Goal: Obtain resource: Obtain resource

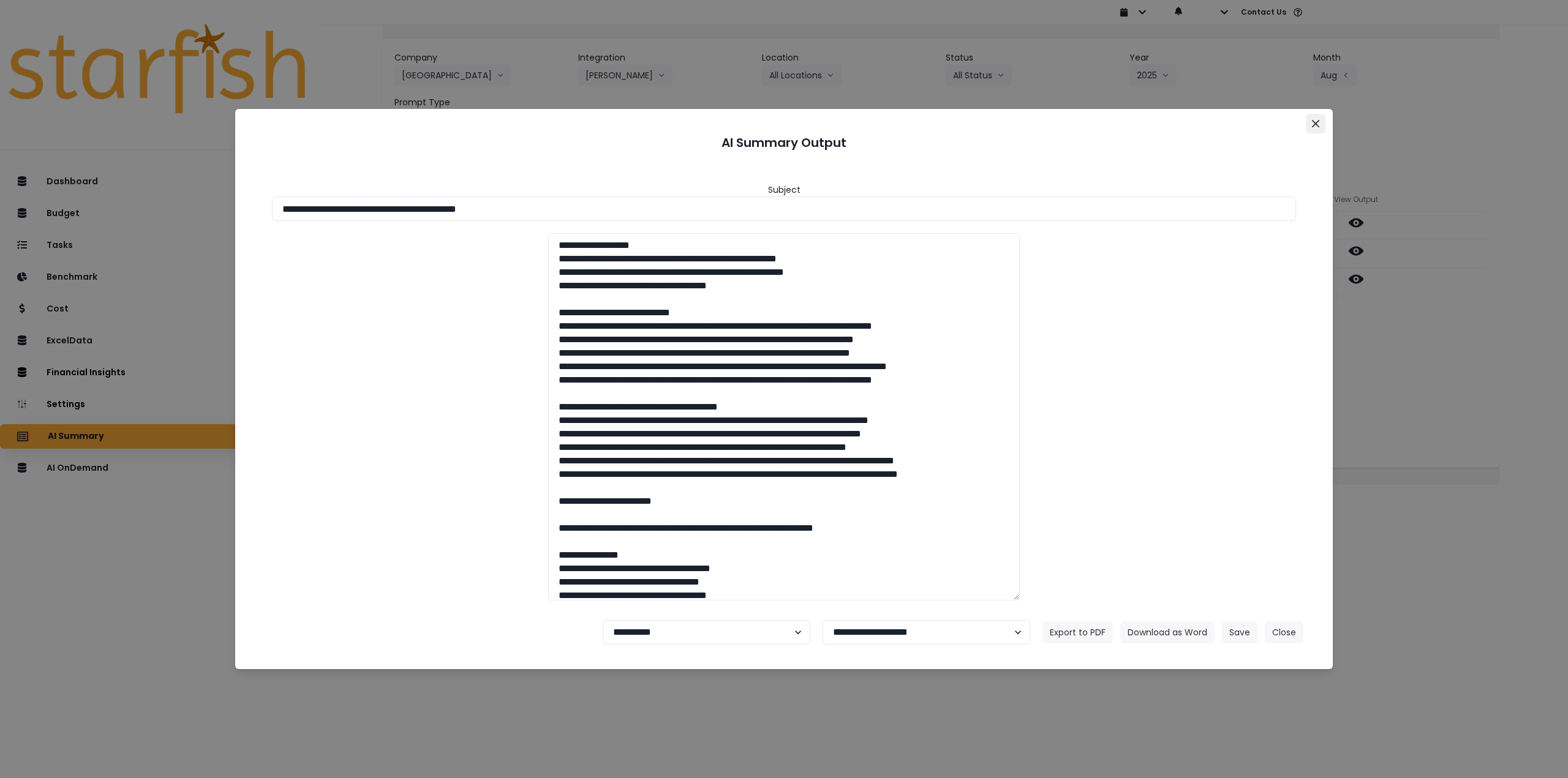
click at [1316, 119] on button "Close" at bounding box center [1315, 123] width 20 height 20
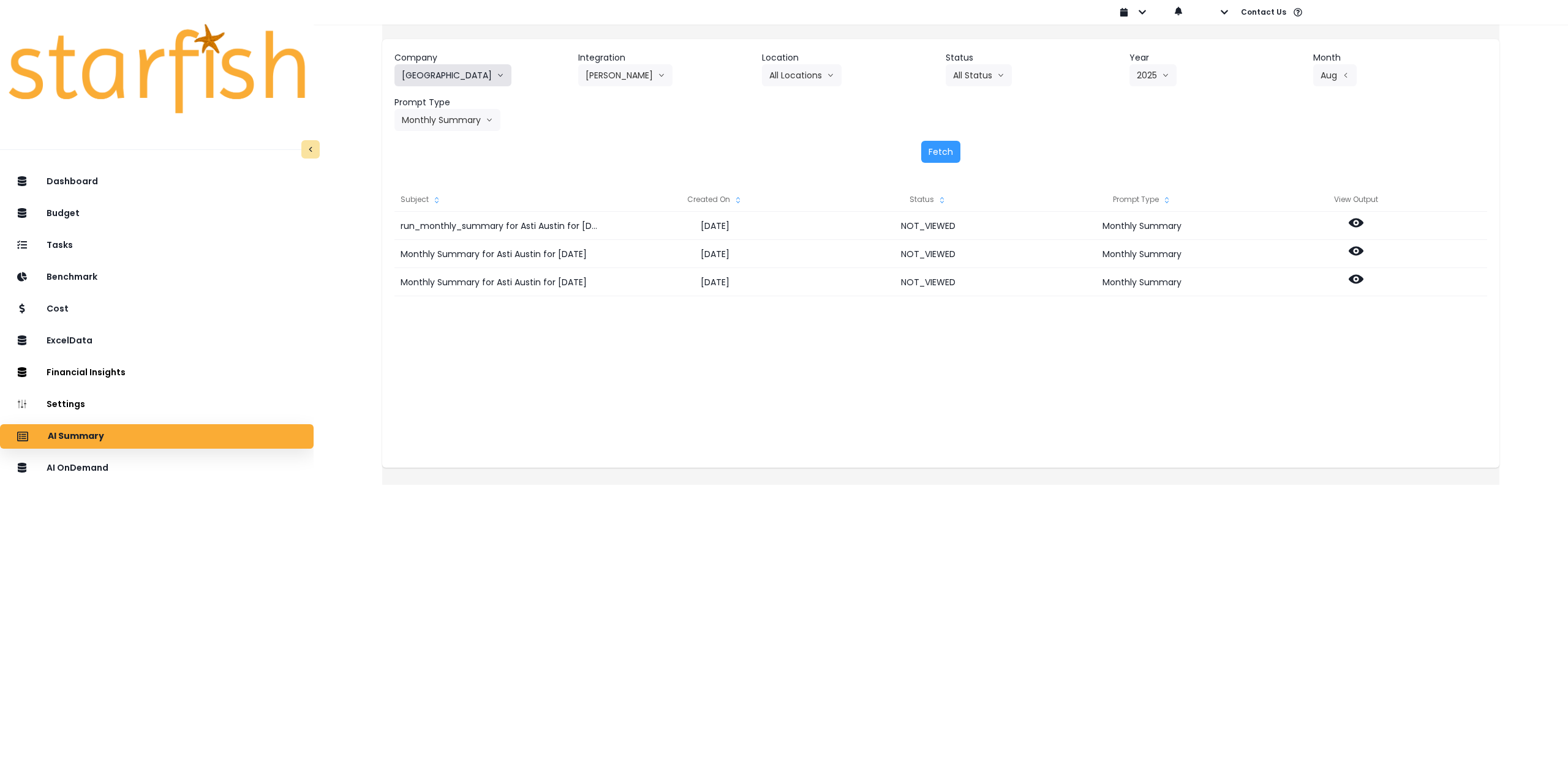
click at [497, 77] on icon "arrow down line" at bounding box center [500, 76] width 7 height 13
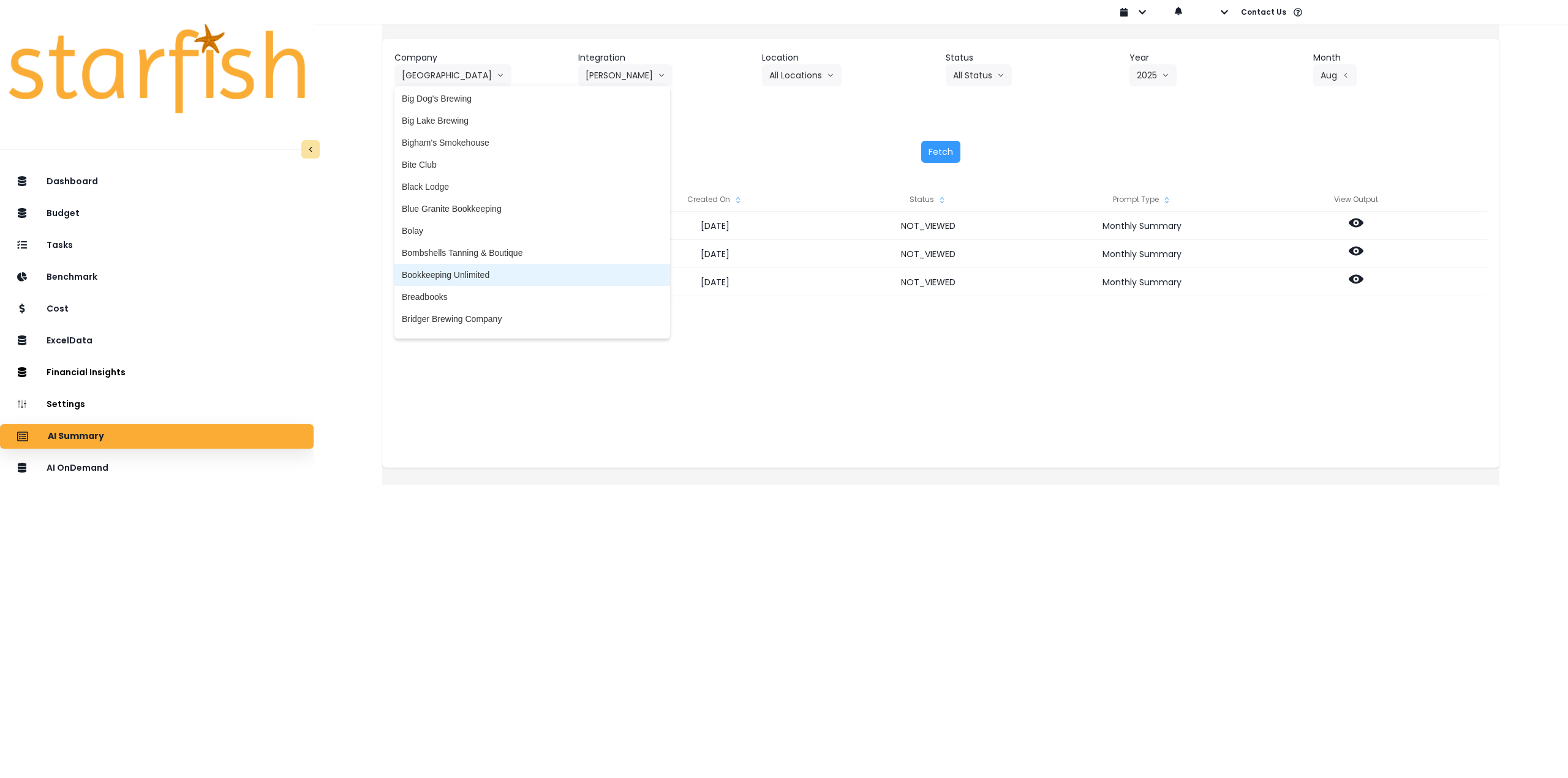
scroll to position [306, 0]
click at [505, 254] on span "Bridger Brewing Company" at bounding box center [532, 258] width 261 height 13
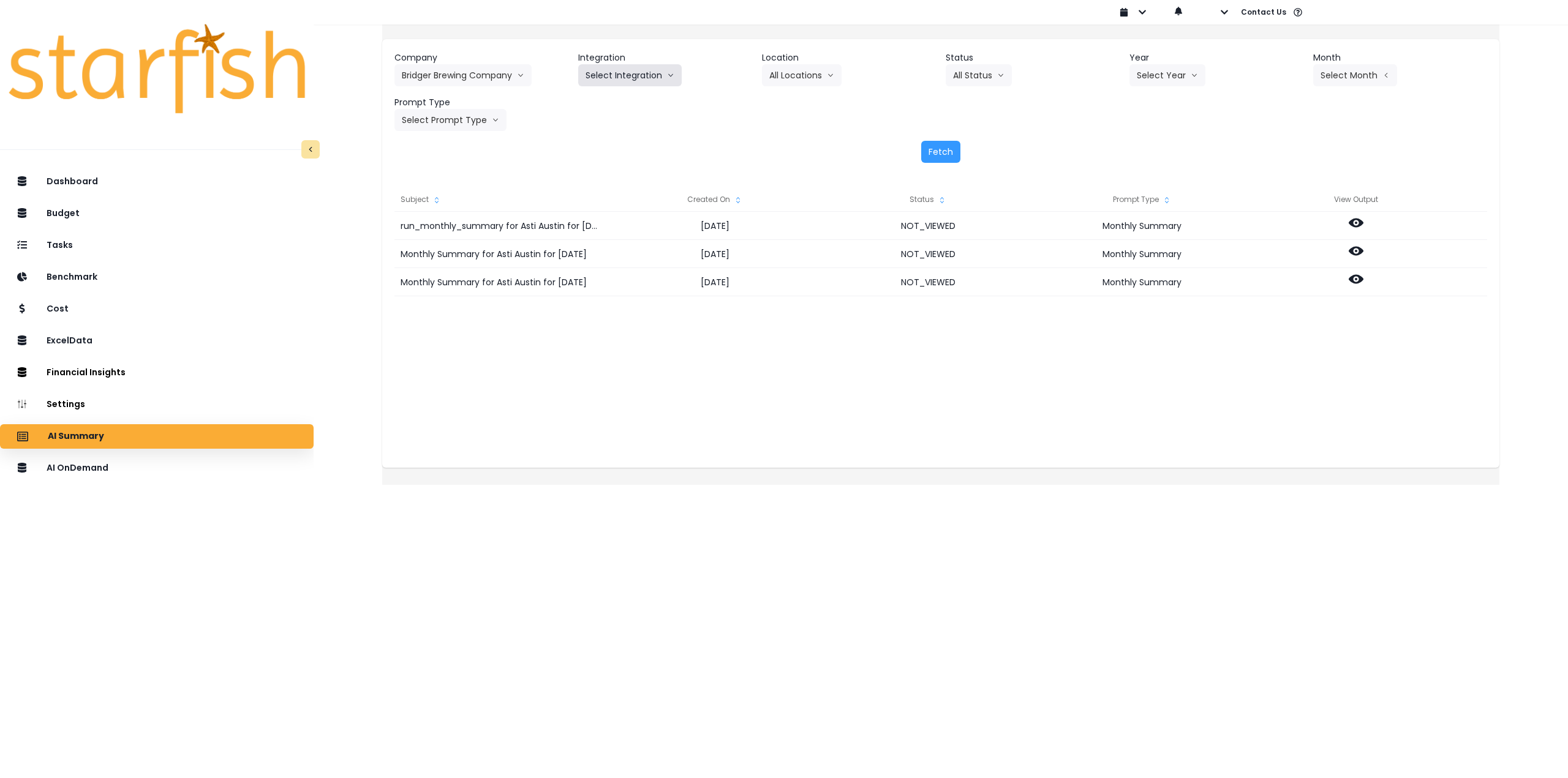
click at [621, 73] on button "Select Integration" at bounding box center [629, 76] width 103 height 22
click at [624, 99] on span "Bridger Brewing Company" at bounding box center [635, 101] width 100 height 13
click at [795, 76] on button "Select Location" at bounding box center [808, 76] width 93 height 22
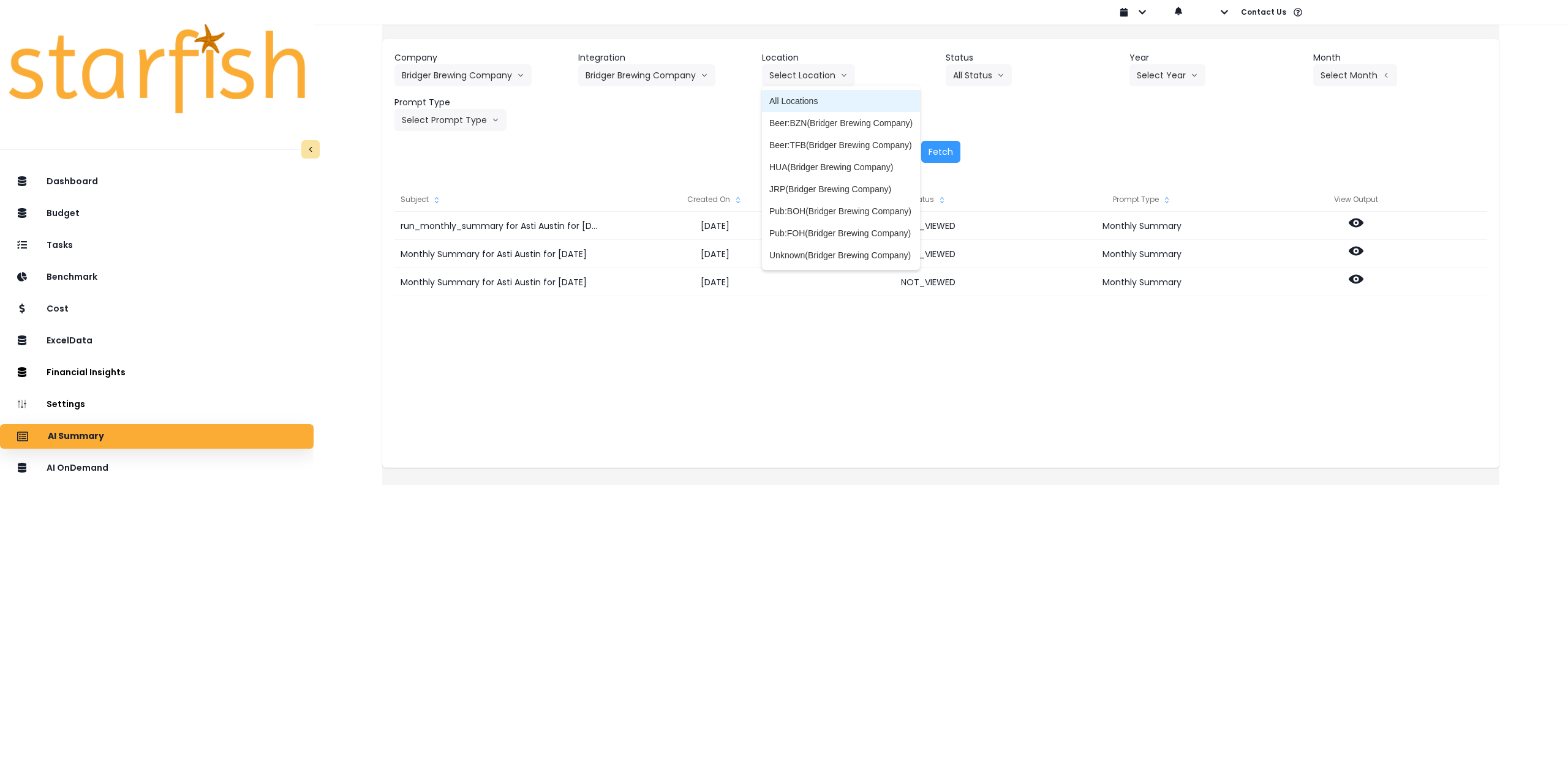
click at [825, 106] on span "All Locations" at bounding box center [841, 101] width 143 height 13
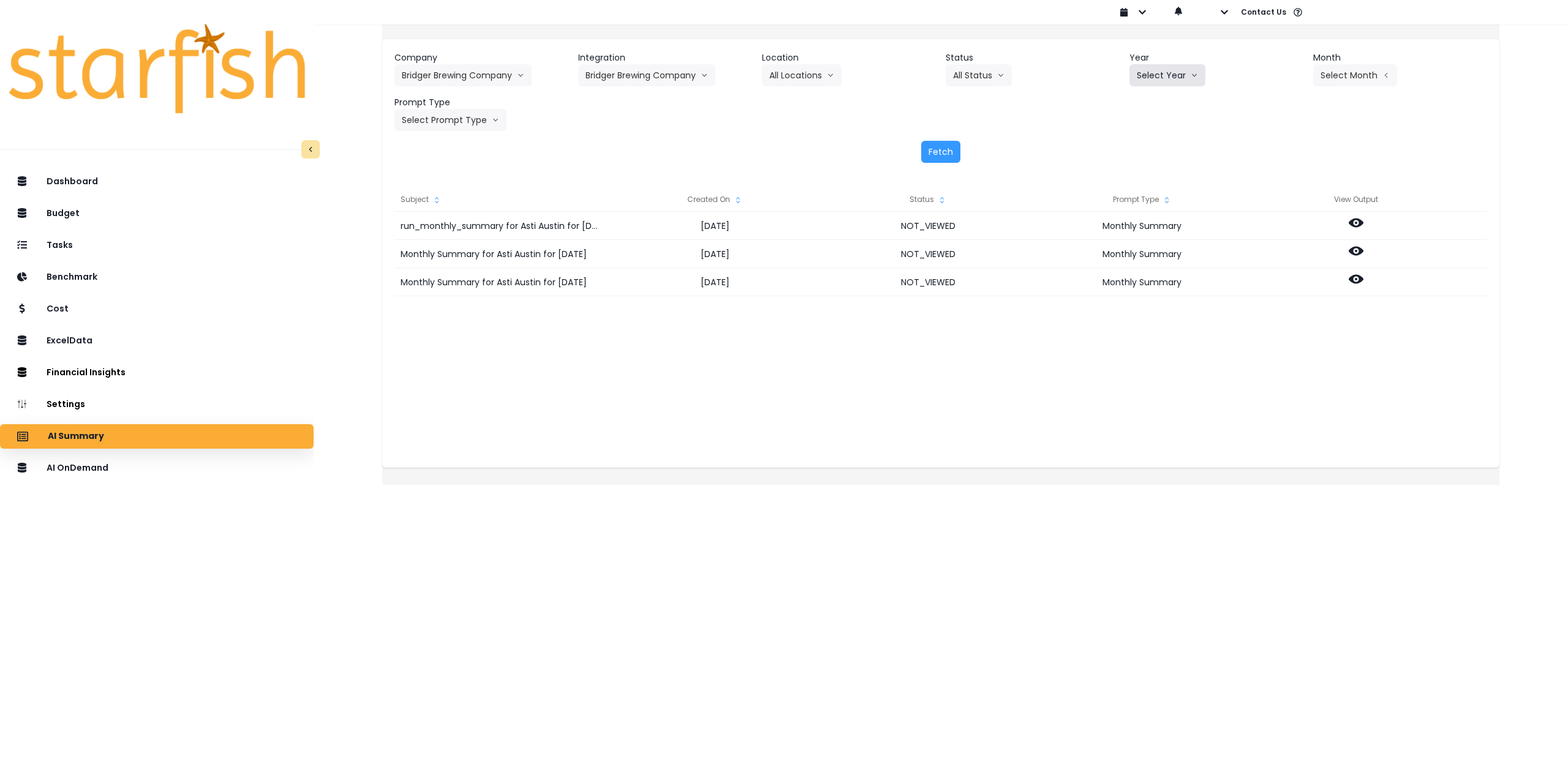
click at [1164, 69] on button "Select Year" at bounding box center [1168, 76] width 76 height 22
click at [1142, 147] on span "2025" at bounding box center [1146, 145] width 19 height 13
click at [1343, 70] on button "Select Month" at bounding box center [1355, 76] width 84 height 22
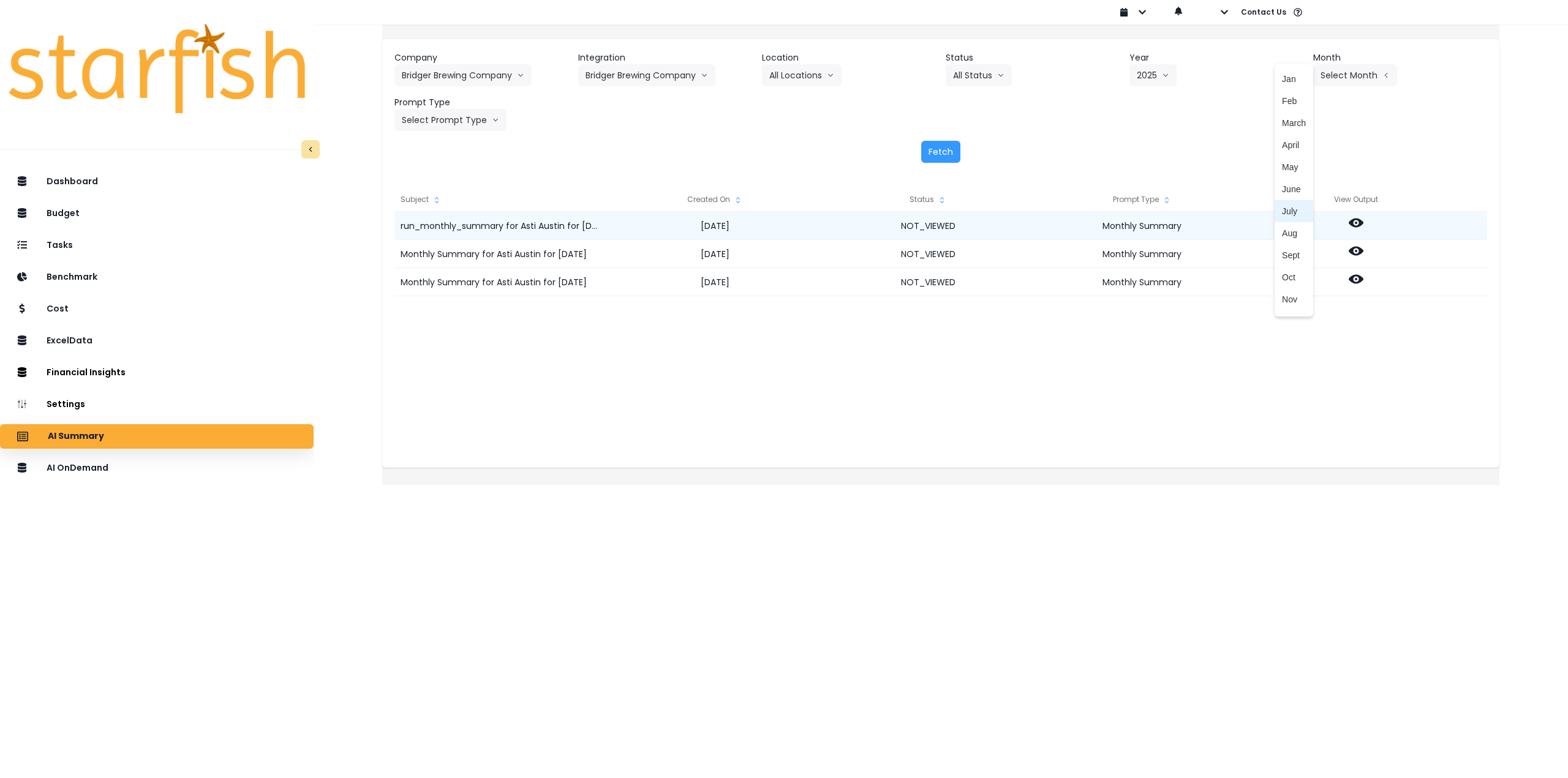
drag, startPoint x: 1277, startPoint y: 232, endPoint x: 1264, endPoint y: 231, distance: 13.0
click at [1282, 233] on span "Aug" at bounding box center [1294, 233] width 24 height 13
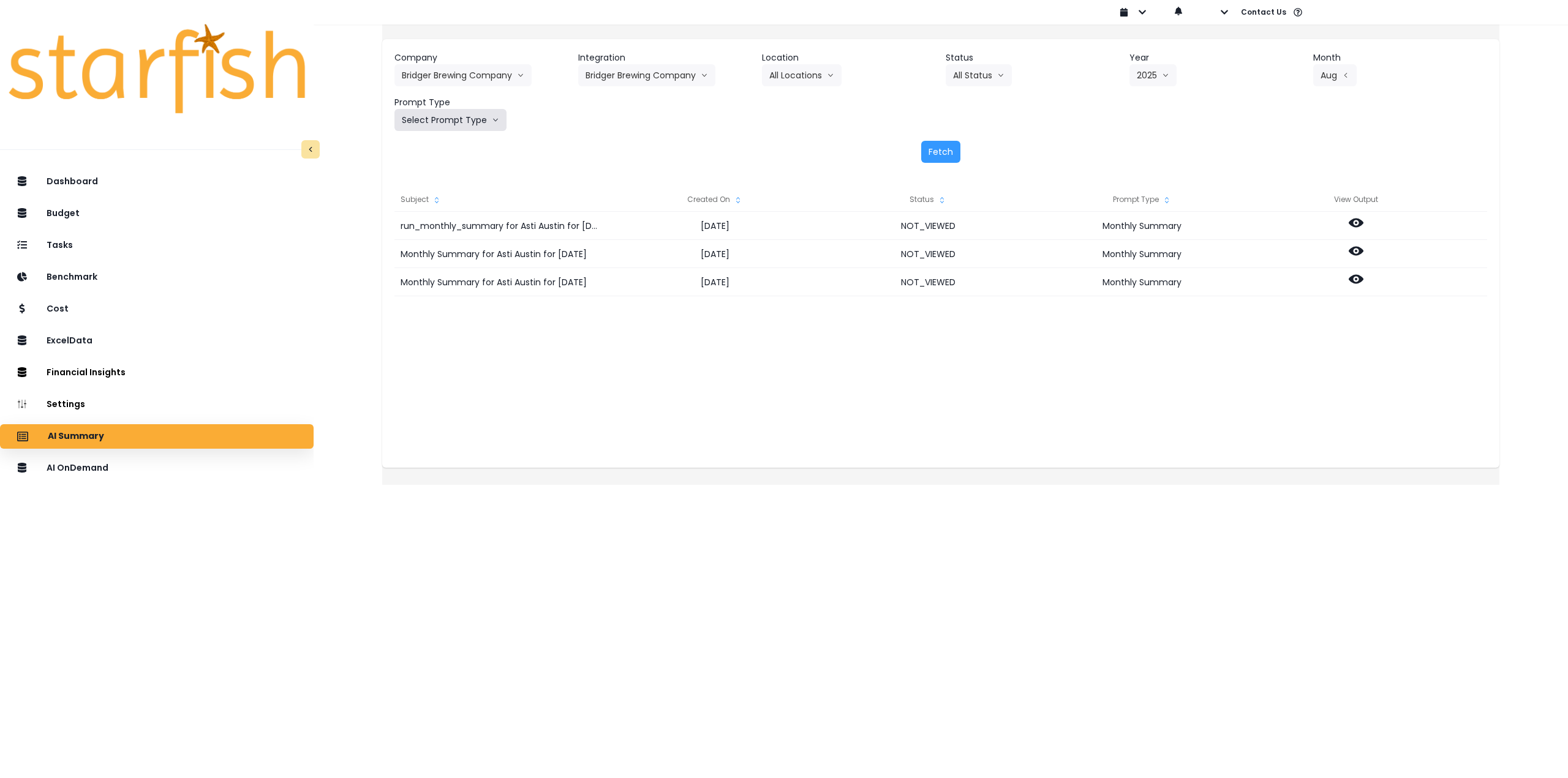
click at [478, 127] on button "Select Prompt Type" at bounding box center [450, 120] width 112 height 22
click at [465, 240] on span "Monthly Summary" at bounding box center [437, 234] width 69 height 13
click at [929, 152] on button "Fetch" at bounding box center [940, 152] width 39 height 22
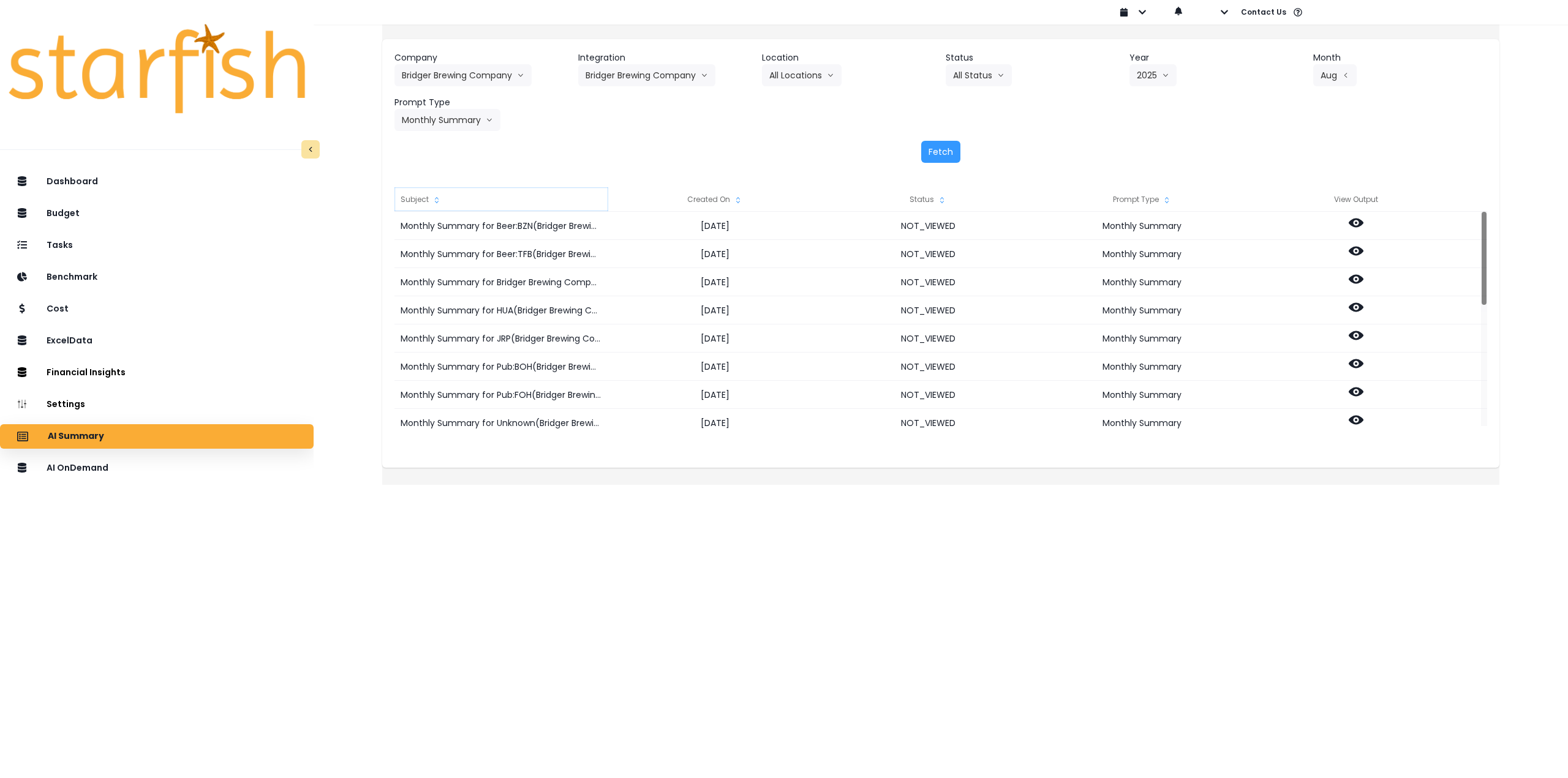
click at [438, 200] on div "Subject" at bounding box center [501, 199] width 214 height 24
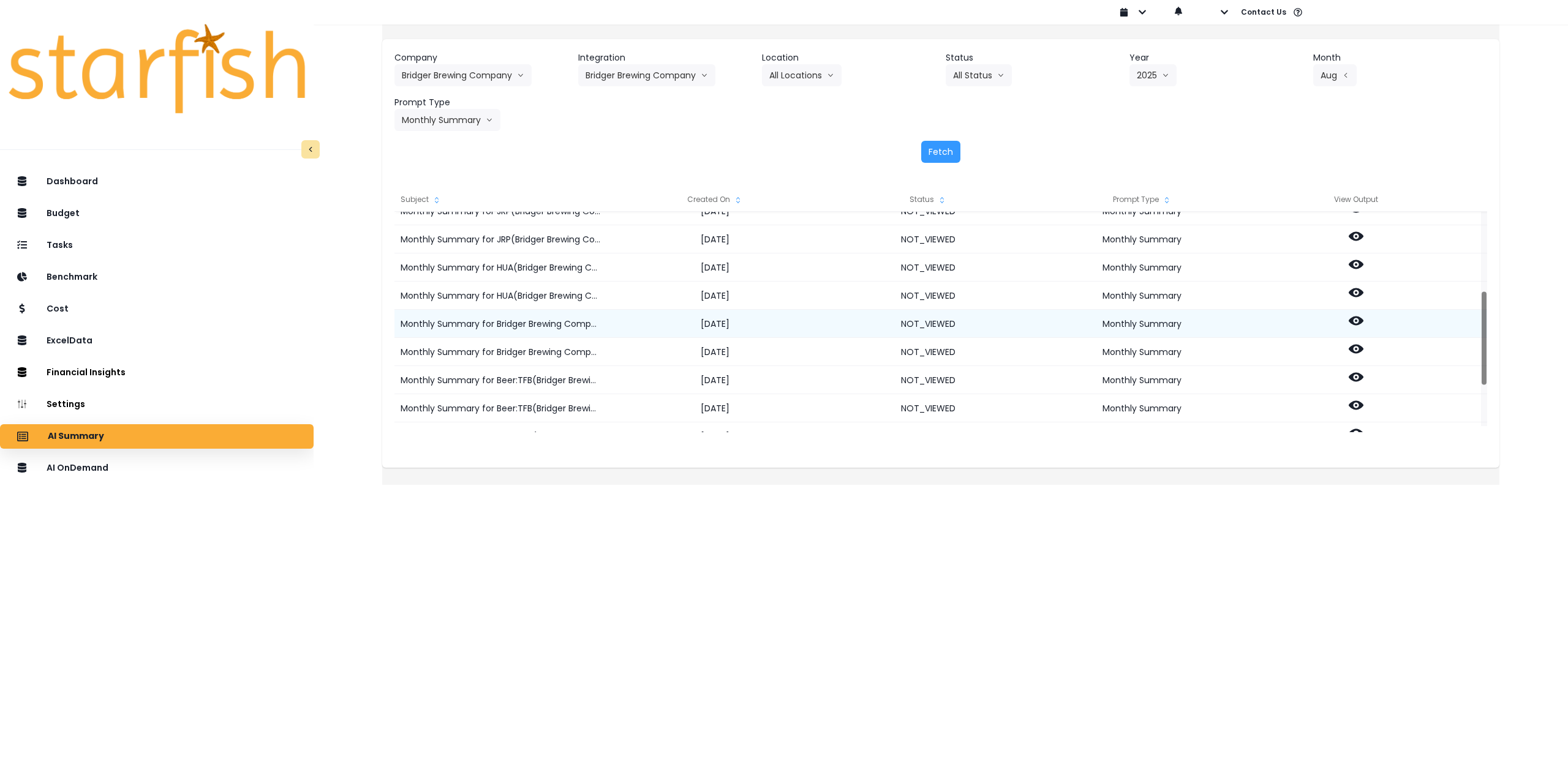
click at [1358, 321] on circle at bounding box center [1355, 321] width 2 height 2
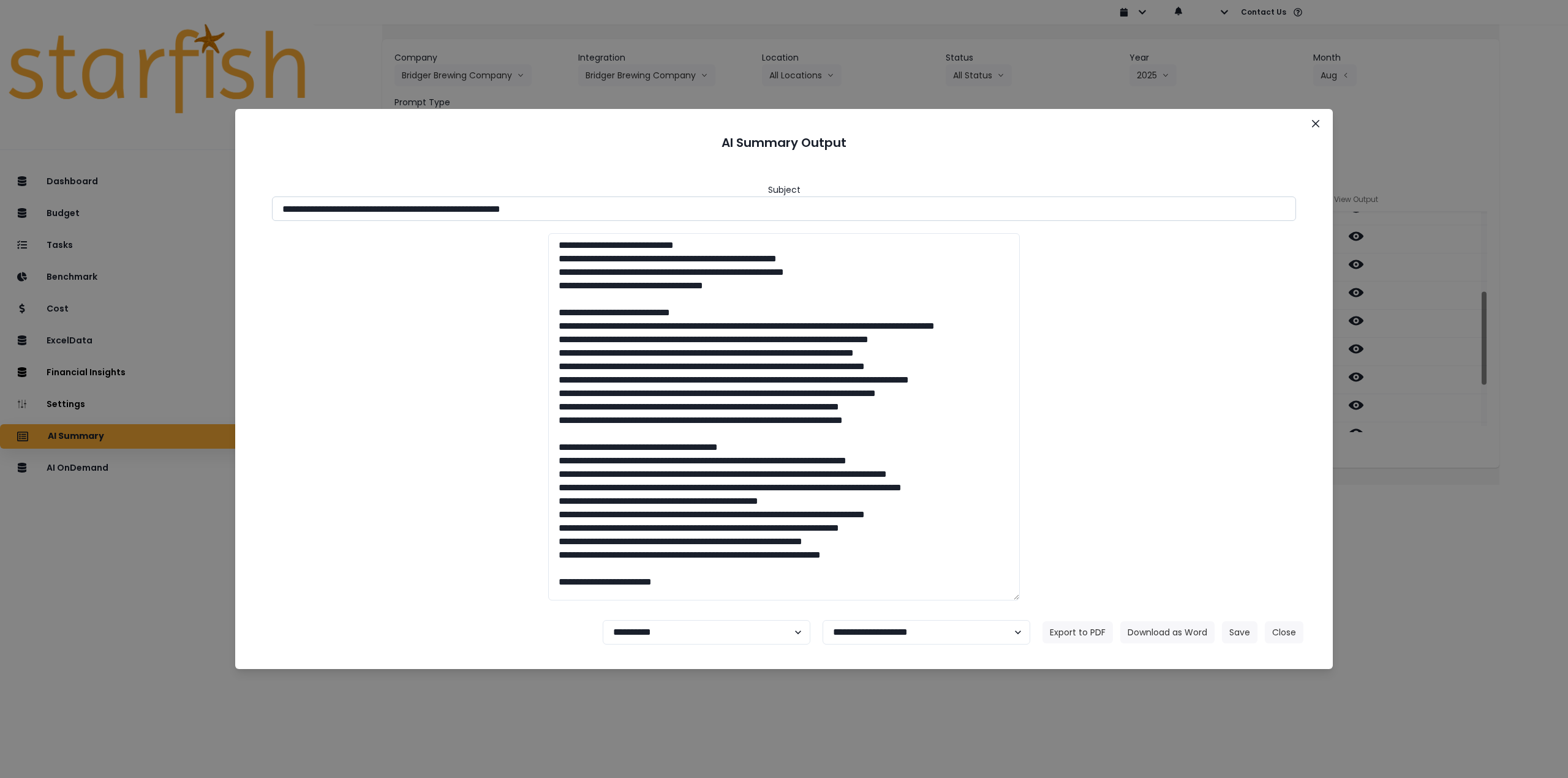
drag, startPoint x: 391, startPoint y: 207, endPoint x: 631, endPoint y: 206, distance: 240.0
click at [631, 206] on input "**********" at bounding box center [784, 208] width 1024 height 24
click at [1179, 633] on button "Download as Word" at bounding box center [1168, 633] width 95 height 22
click at [1358, 426] on div "**********" at bounding box center [784, 389] width 1568 height 778
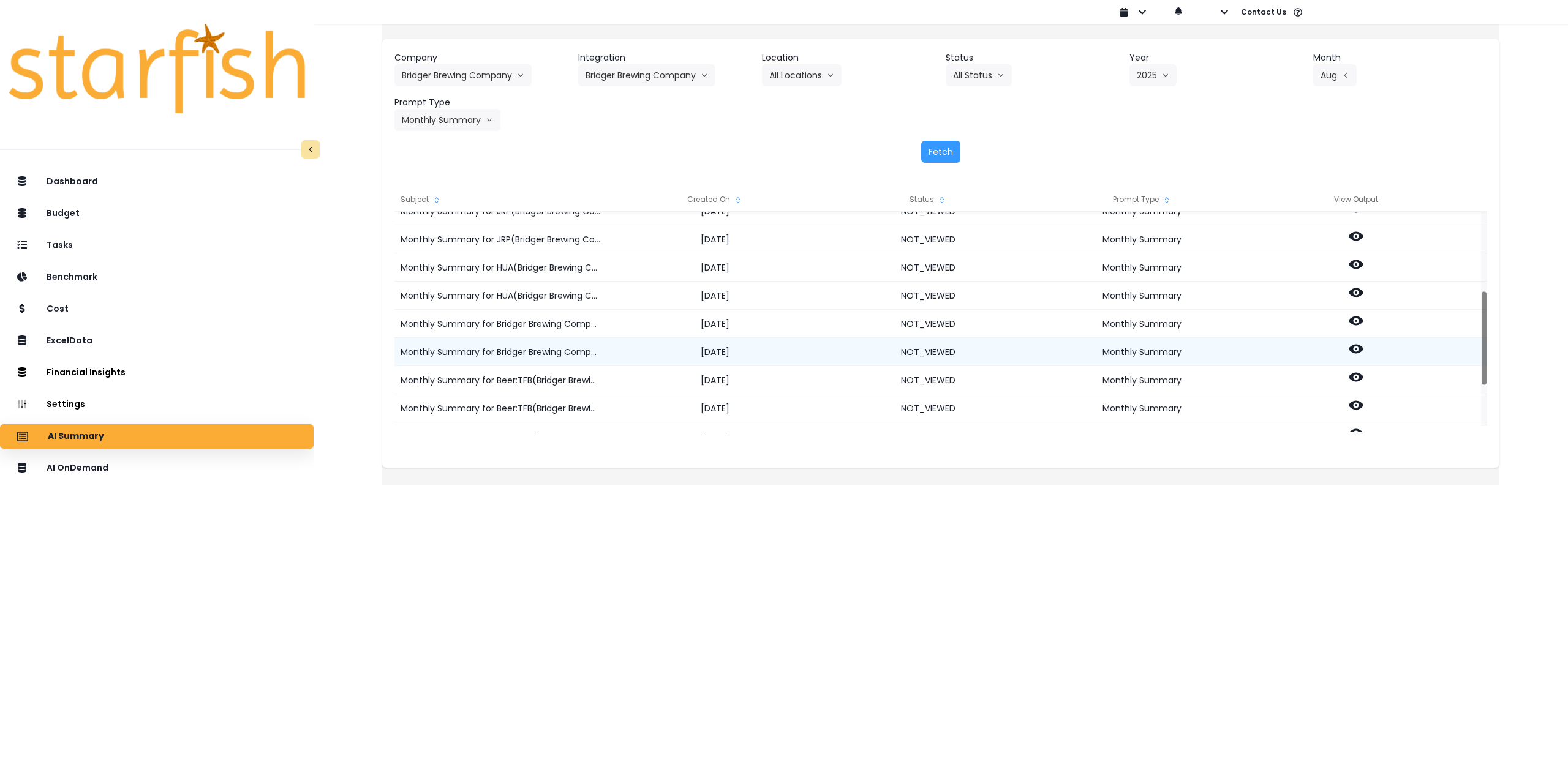
click at [1363, 354] on icon at bounding box center [1356, 348] width 15 height 15
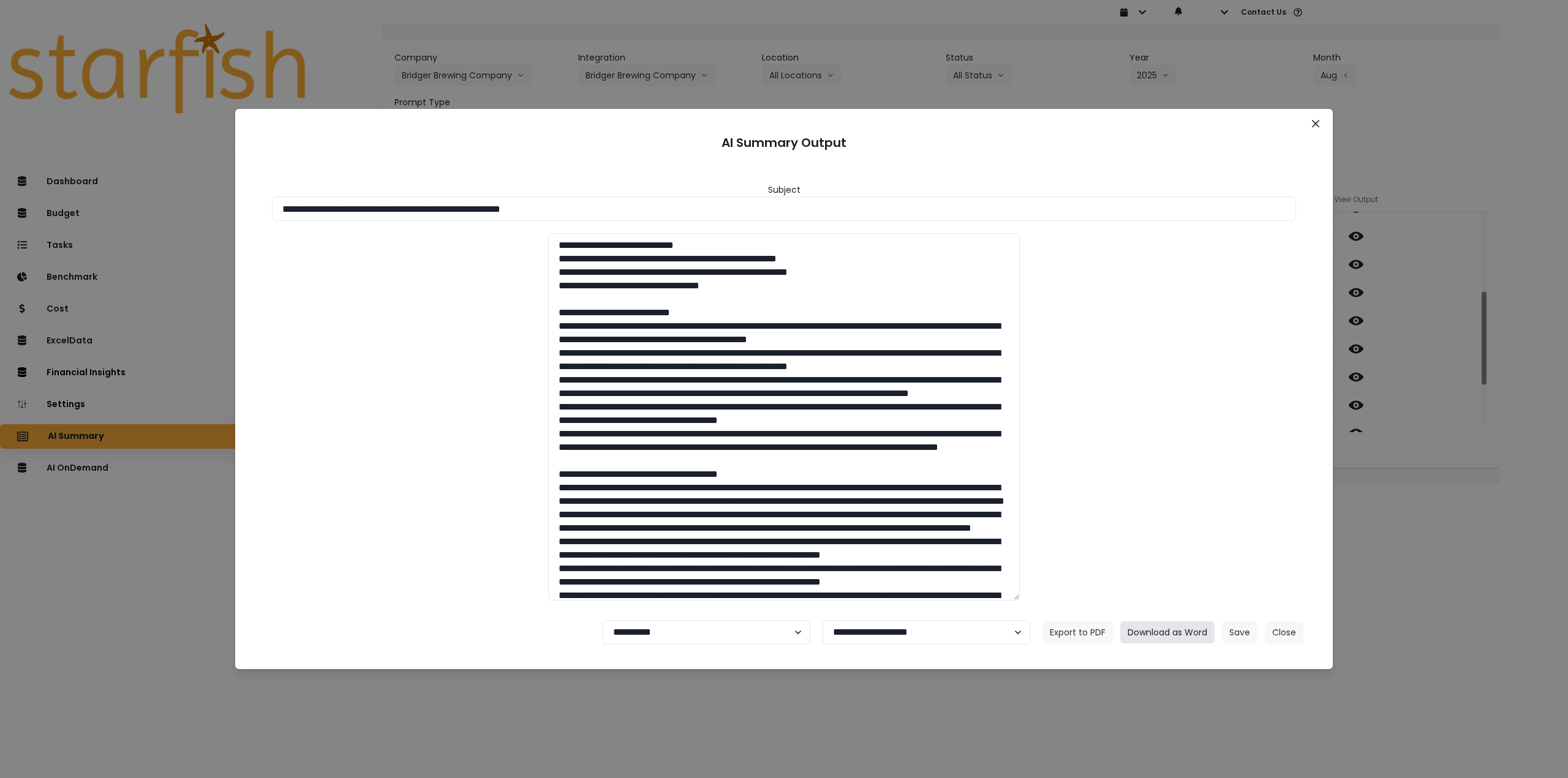
click at [1182, 635] on button "Download as Word" at bounding box center [1168, 633] width 95 height 22
